Goal: Task Accomplishment & Management: Use online tool/utility

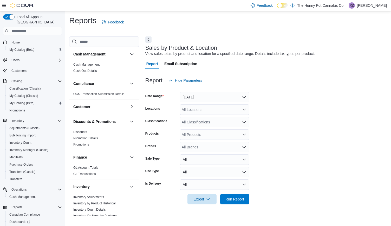
scroll to position [27, 0]
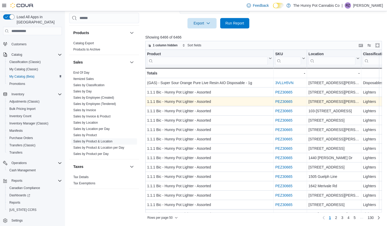
click at [283, 103] on link "PEZ30665" at bounding box center [284, 102] width 17 height 4
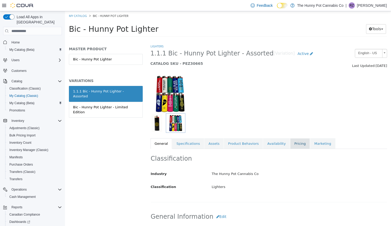
click at [290, 143] on link "Pricing" at bounding box center [300, 143] width 20 height 11
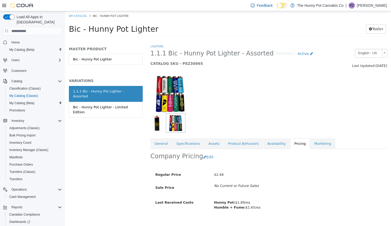
scroll to position [9, 0]
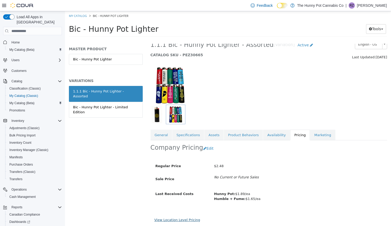
click at [173, 220] on link "View Location Level Pricing" at bounding box center [178, 220] width 46 height 4
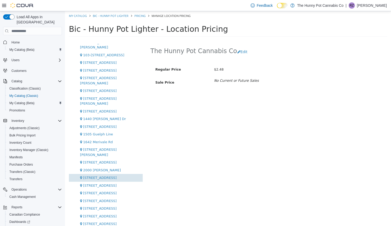
scroll to position [23, 0]
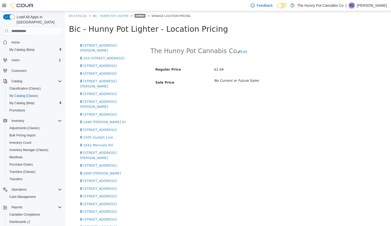
click at [141, 15] on link "Pricing" at bounding box center [140, 16] width 11 height 4
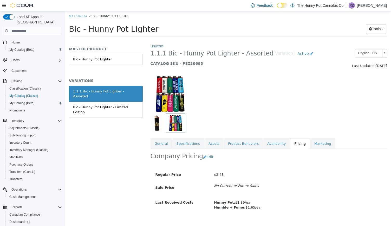
scroll to position [9, 0]
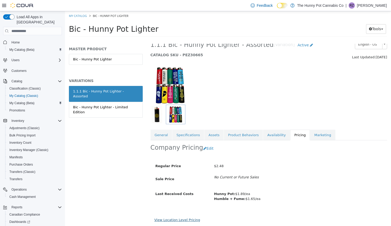
click at [178, 220] on link "View Location Level Pricing" at bounding box center [178, 220] width 46 height 4
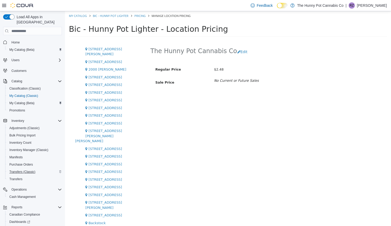
scroll to position [27, 0]
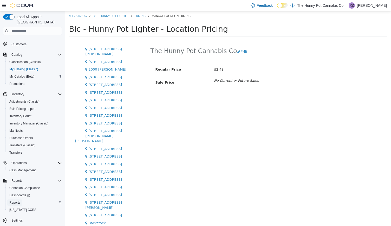
click at [16, 200] on span "Reports" at bounding box center [14, 202] width 11 height 4
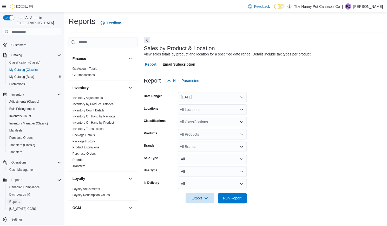
scroll to position [99, 0]
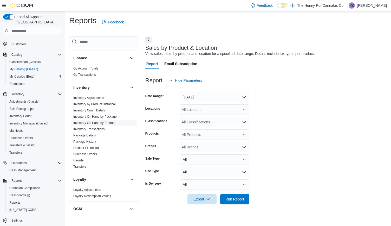
click at [89, 120] on span "Inventory On Hand by Product" at bounding box center [104, 123] width 66 height 6
click at [91, 123] on link "Inventory On Hand by Product" at bounding box center [94, 123] width 42 height 4
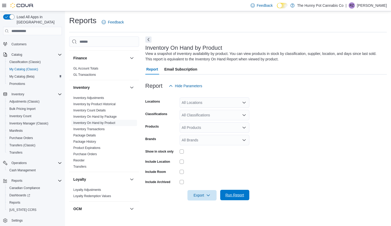
click at [234, 194] on span "Run Report" at bounding box center [235, 194] width 19 height 5
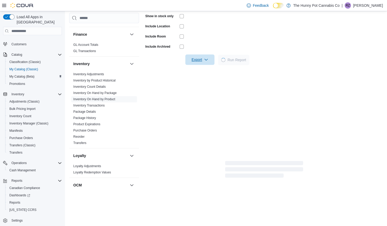
scroll to position [135, 0]
click at [206, 61] on icon "button" at bounding box center [206, 60] width 4 height 4
click at [202, 72] on span "Export to Excel" at bounding box center [200, 71] width 23 height 4
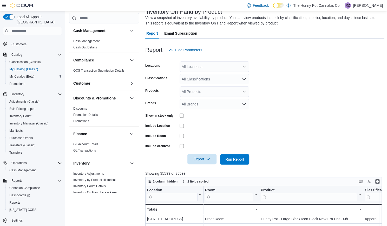
scroll to position [172, 0]
